Goal: Task Accomplishment & Management: Complete application form

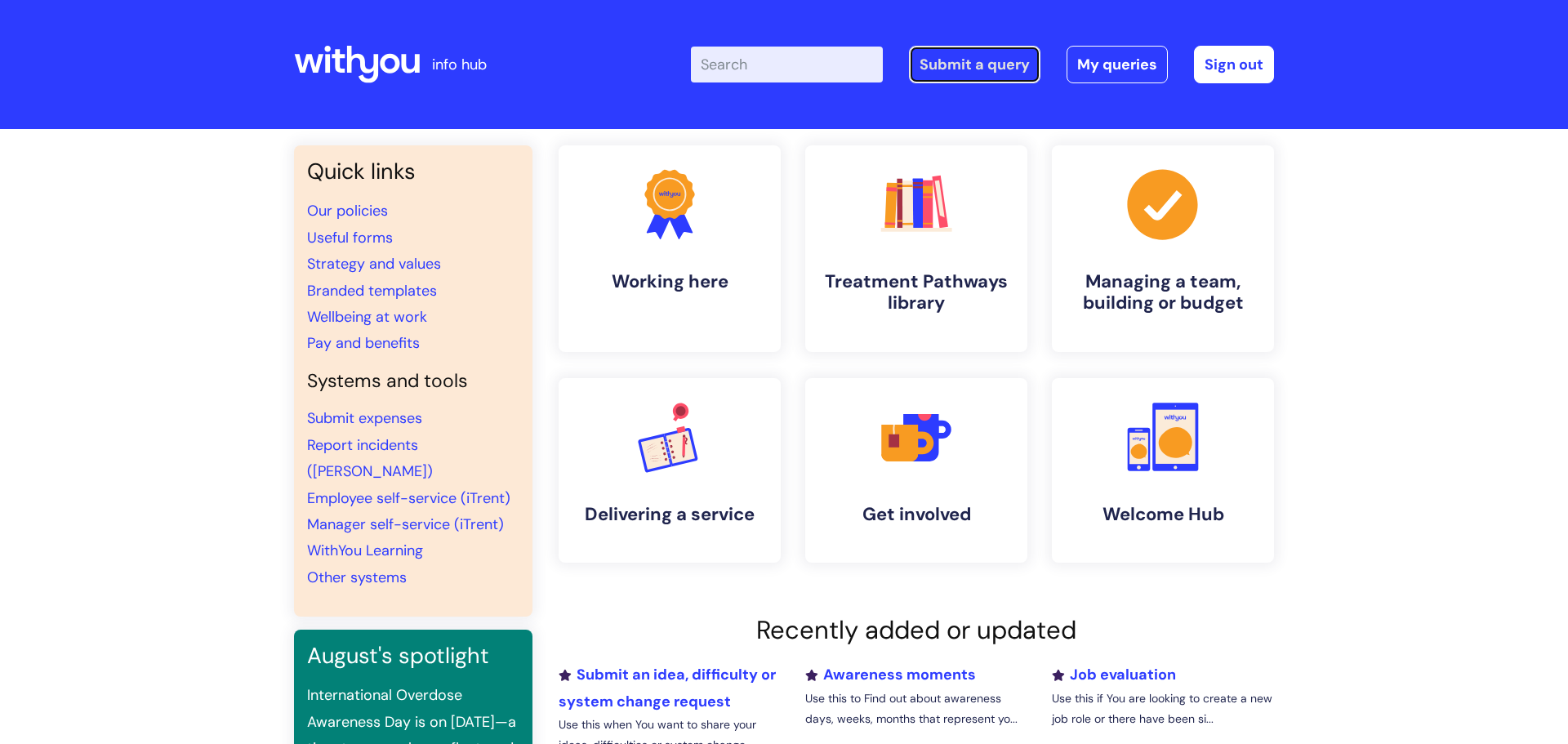
click at [994, 71] on link "Submit a query" at bounding box center [974, 64] width 131 height 37
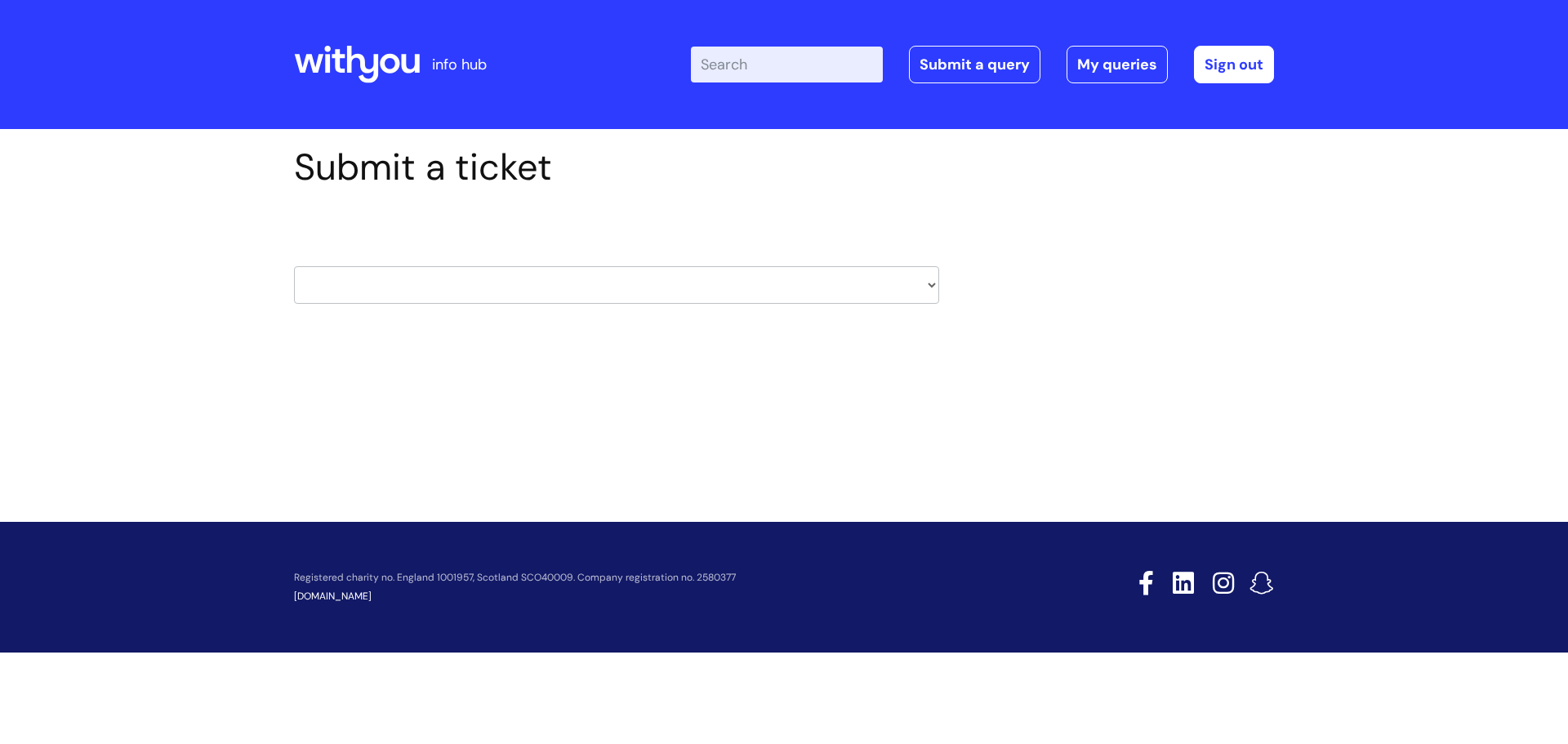
click at [455, 279] on select "HR / People IT and Support Clinical Drug Alerts Finance Accounts Data Support T…" at bounding box center [616, 285] width 645 height 37
select select "systems"
click at [294, 266] on select "HR / People IT and Support Clinical Drug Alerts Finance Accounts Data Support T…" at bounding box center [616, 285] width 645 height 37
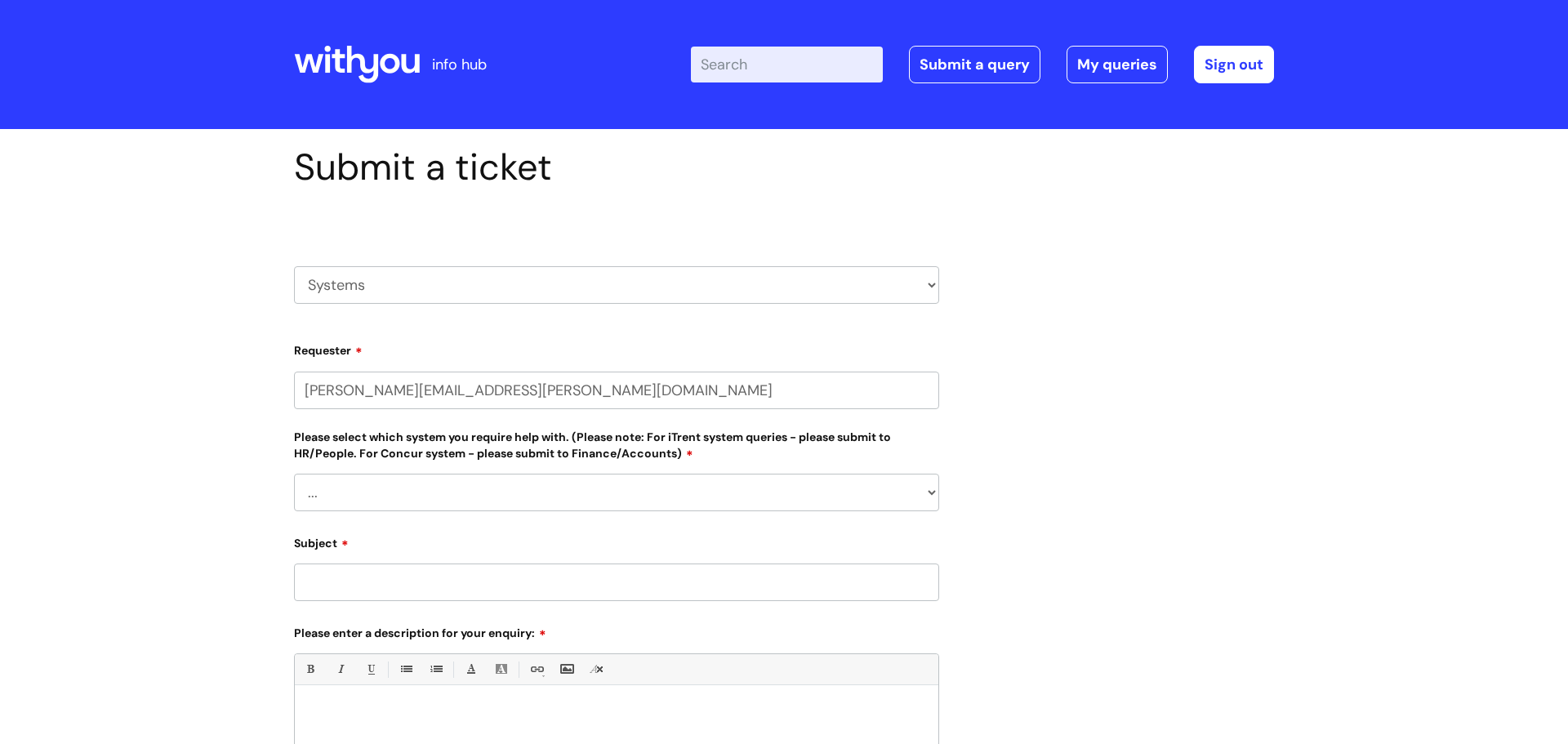
select select "80004286551"
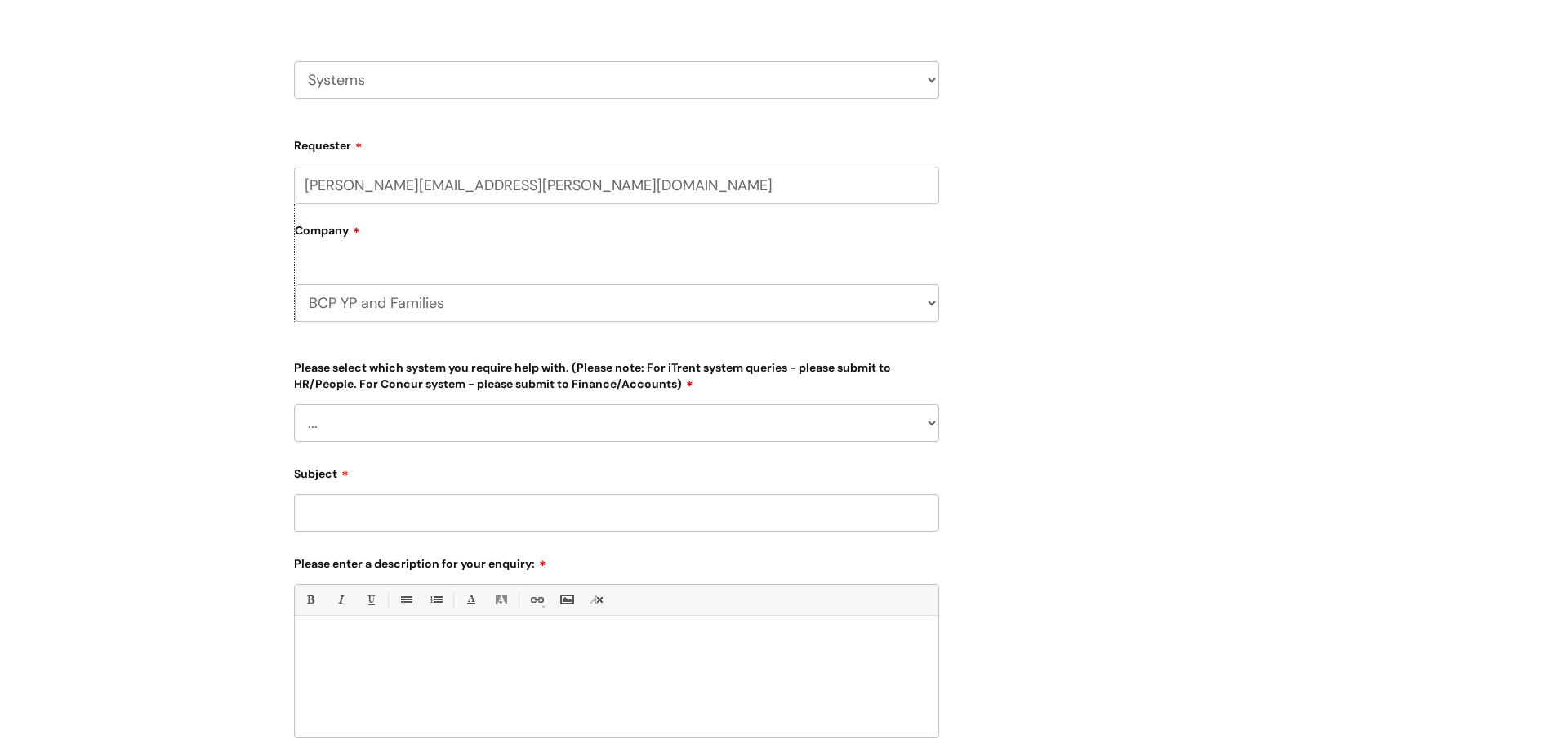
scroll to position [209, 0]
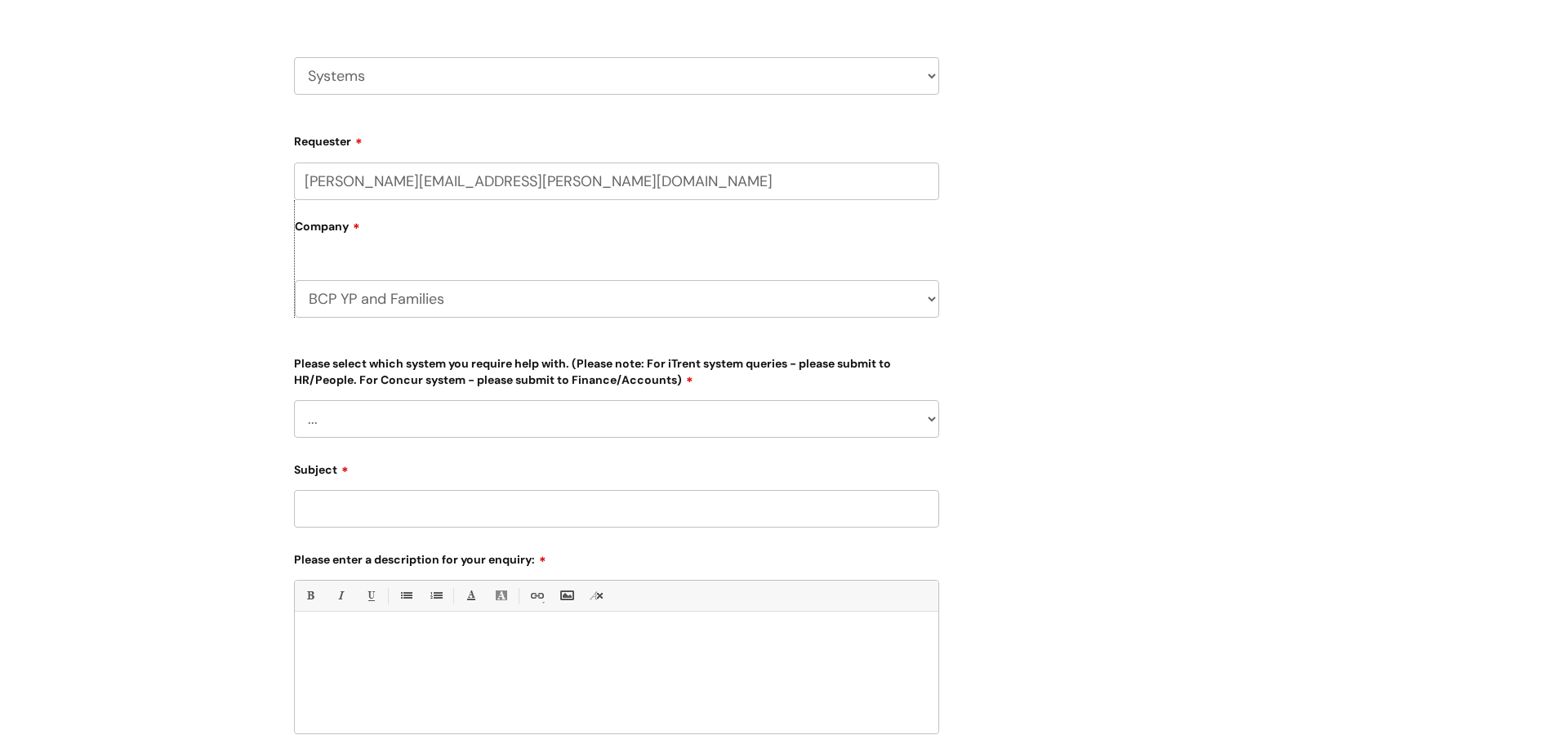
click at [380, 411] on select "... Ulysses Helpdesk Monday.com Nebula fault ILLY CarePath fault Halo fault E-c…" at bounding box center [616, 418] width 645 height 37
click at [294, 400] on select "... Ulysses Helpdesk Monday.com Nebula fault ILLY CarePath fault Halo fault E-c…" at bounding box center [616, 418] width 645 height 37
click at [351, 426] on select "... Ulysses Helpdesk Monday.com Nebula fault ILLY CarePath fault Halo fault E-c…" at bounding box center [616, 418] width 645 height 37
click at [194, 285] on div "Submit a ticket HR / People IT and Support Clinical Drug Alerts Finance Account…" at bounding box center [784, 438] width 1568 height 1037
click at [369, 418] on select "... Ulysses Helpdesk Monday.com Nebula fault ILLY CarePath fault Halo fault E-c…" at bounding box center [616, 418] width 645 height 37
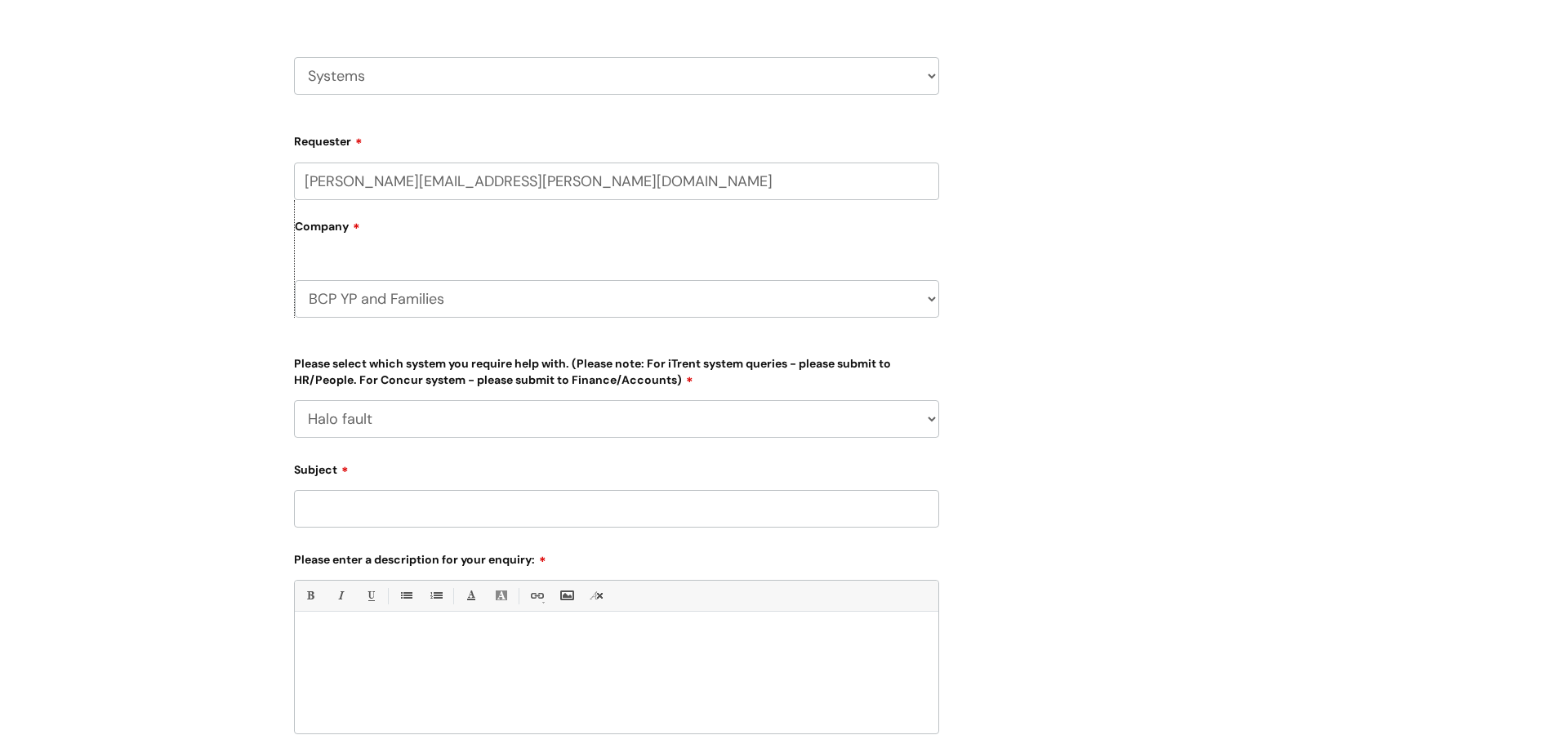
select select "Something else"
click at [294, 400] on select "... Ulysses Helpdesk Monday.com Nebula fault ILLY CarePath fault Halo fault E-c…" at bounding box center [616, 418] width 645 height 37
click at [347, 517] on input "Subject" at bounding box center [616, 508] width 645 height 37
type input "Halo log in"
click at [351, 651] on div at bounding box center [616, 676] width 643 height 112
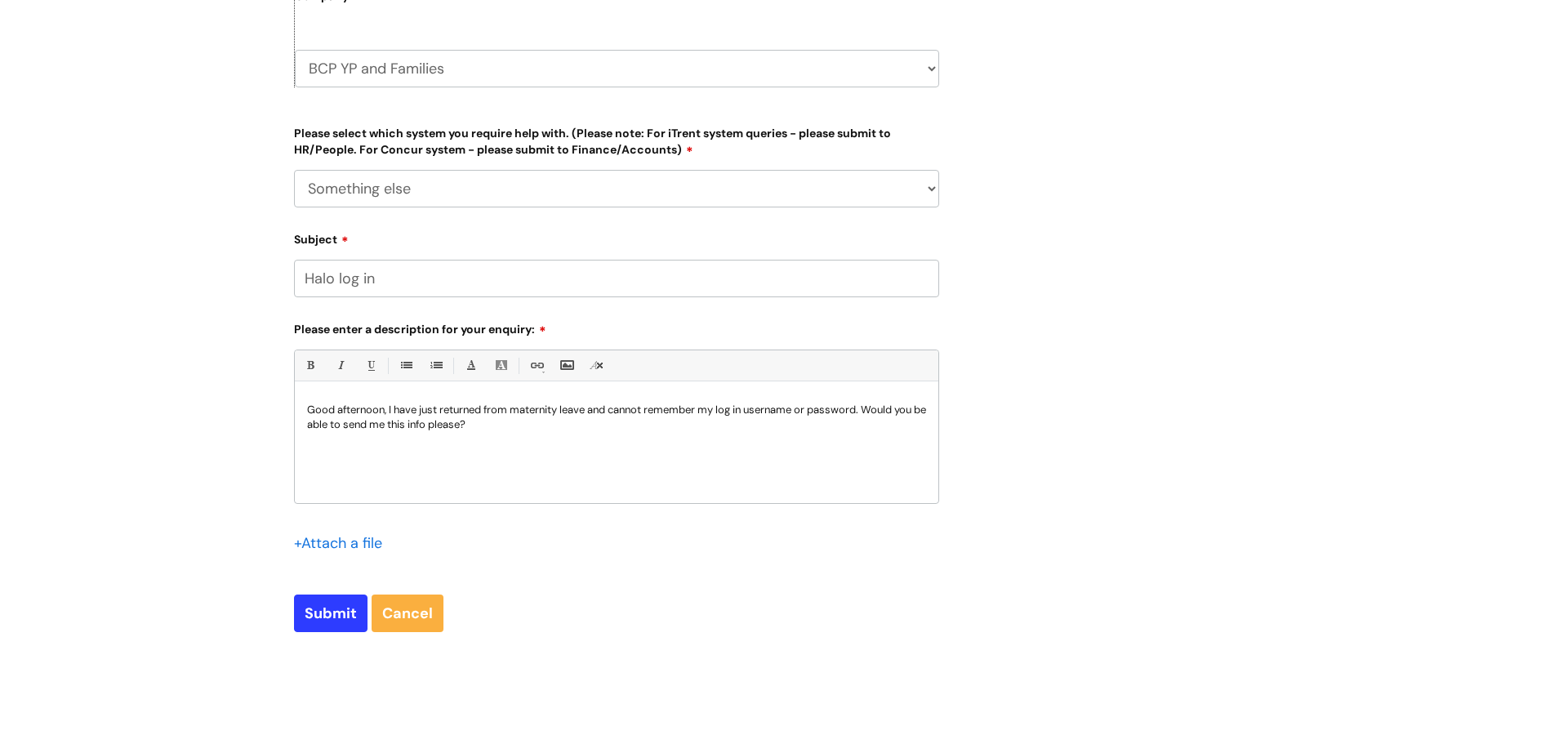
scroll to position [602, 0]
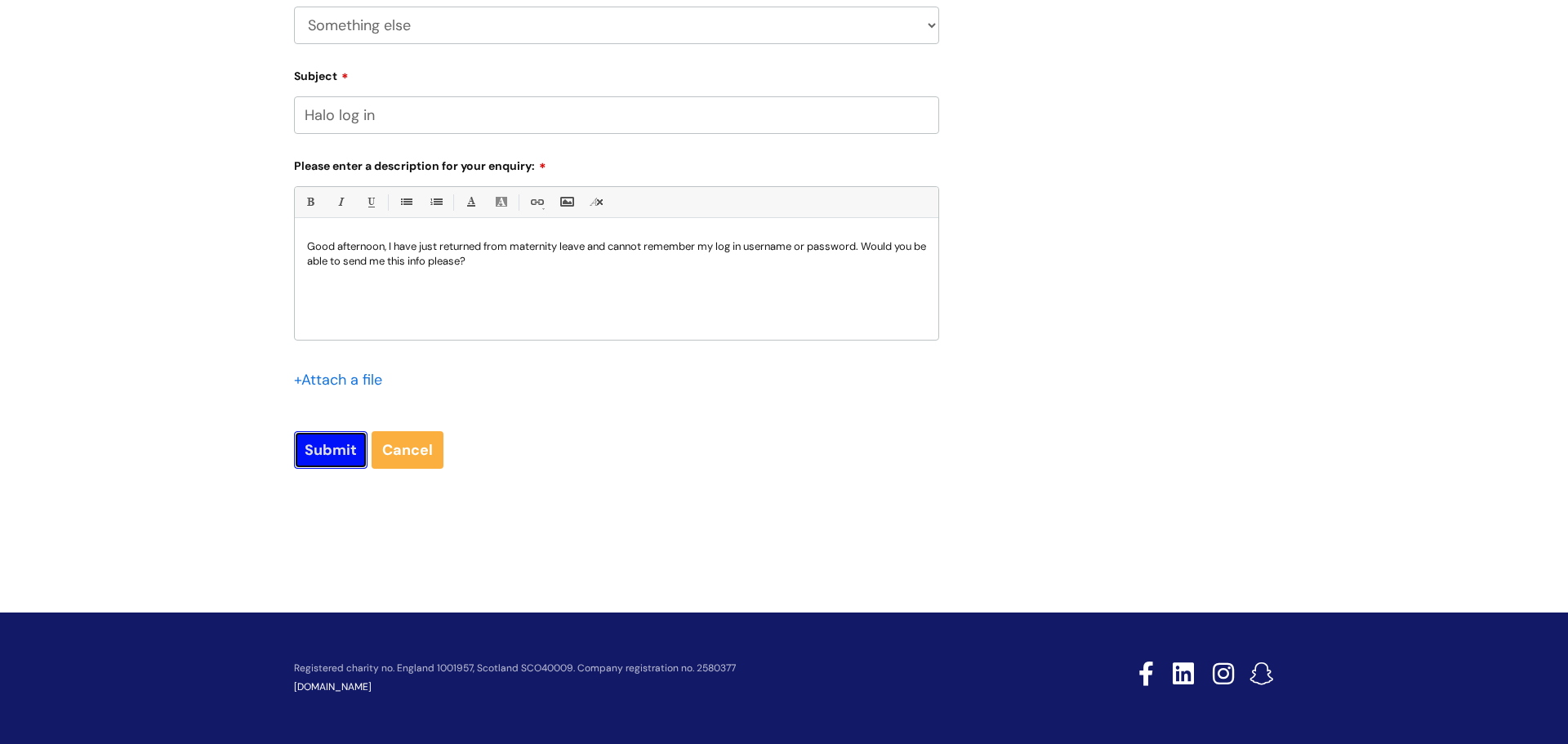
click at [339, 453] on input "Submit" at bounding box center [330, 450] width 73 height 37
type input "Please Wait..."
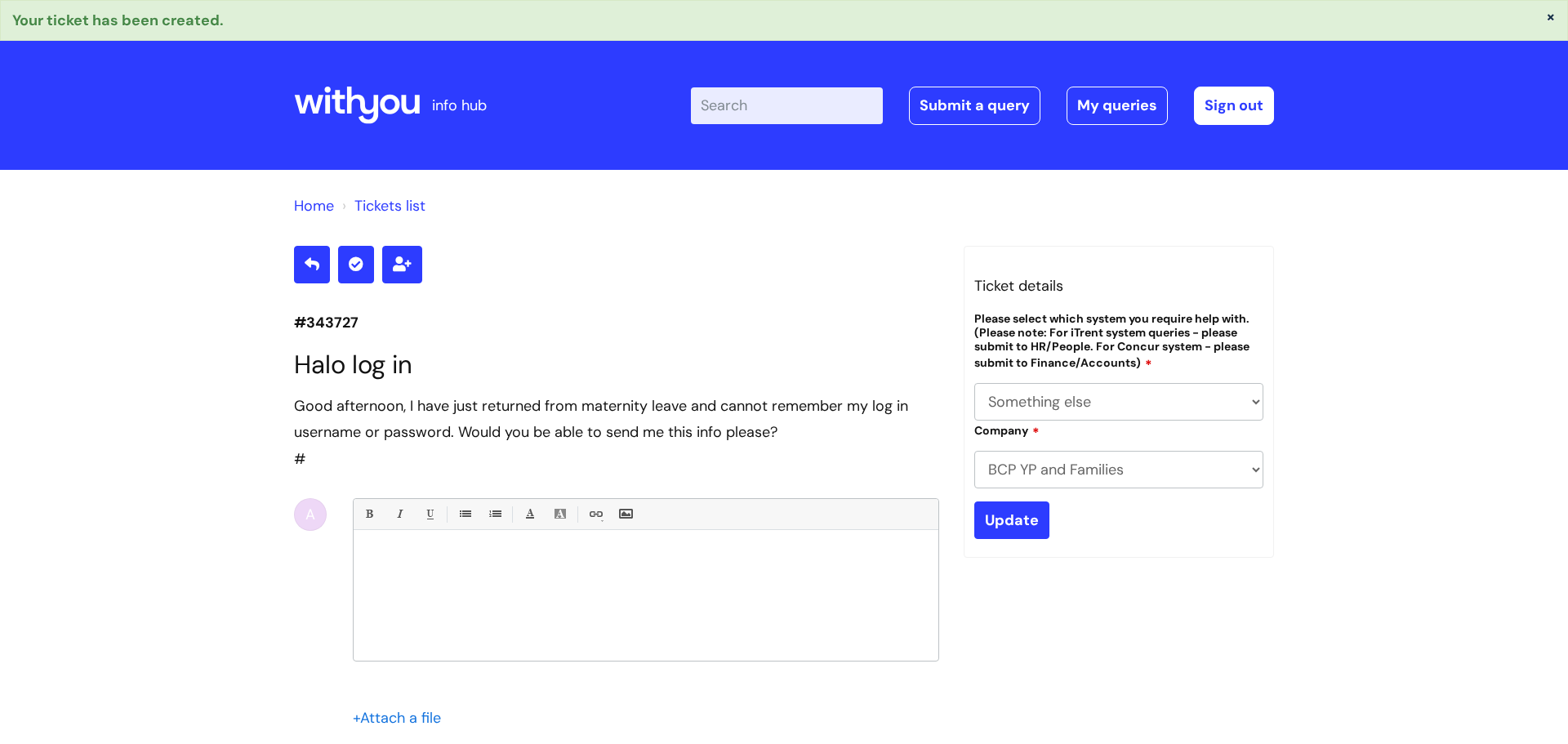
select select "Something else"
